Goal: Transaction & Acquisition: Purchase product/service

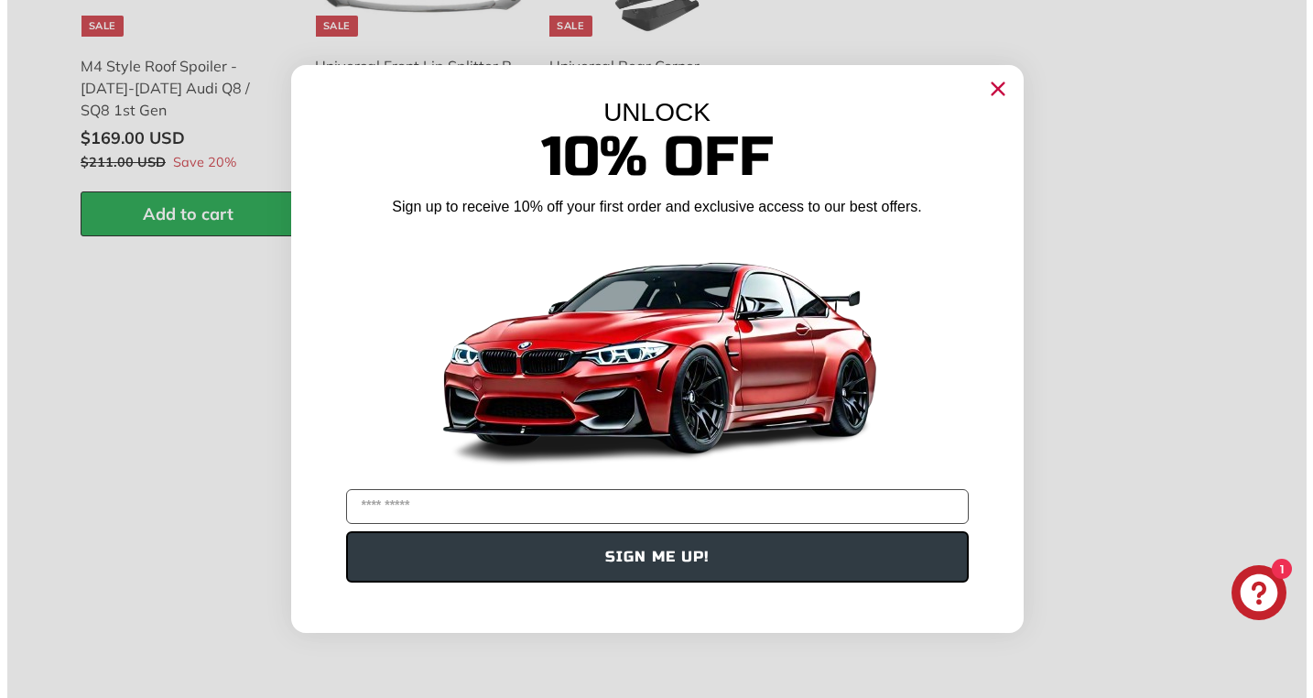
scroll to position [2095, 0]
